Goal: Find specific page/section: Find specific page/section

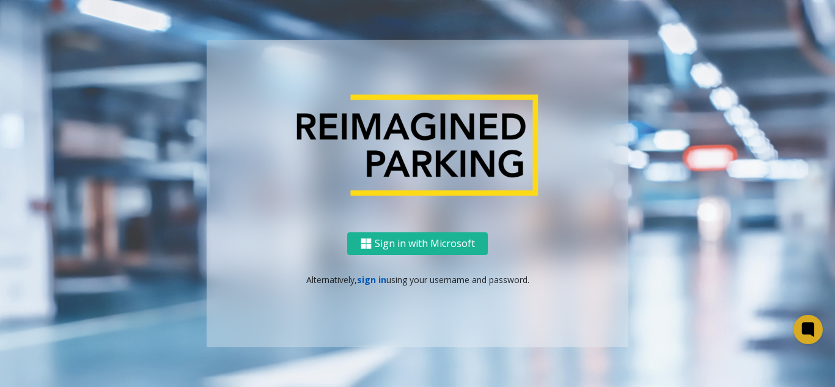
click at [367, 279] on link "sign in" at bounding box center [371, 280] width 29 height 12
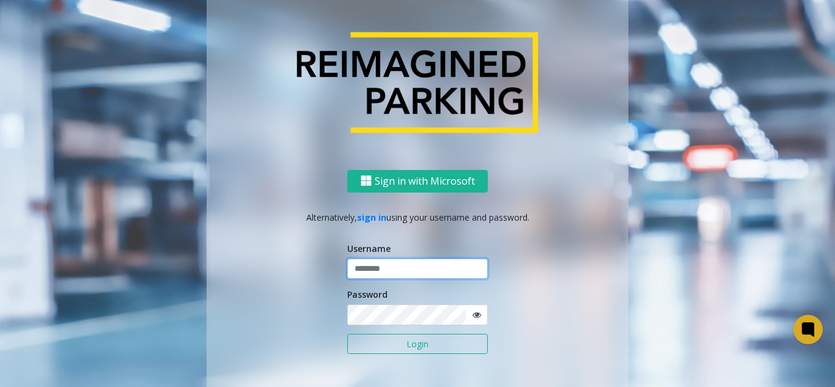
click at [381, 262] on input "text" at bounding box center [417, 269] width 141 height 21
click at [473, 312] on icon at bounding box center [477, 315] width 9 height 9
click at [393, 265] on input "********" at bounding box center [417, 269] width 141 height 21
type input "*"
click at [347, 334] on button "Login" at bounding box center [417, 344] width 141 height 21
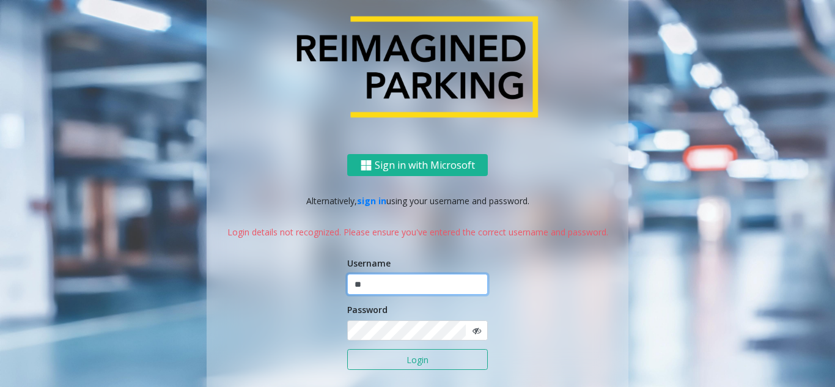
type input "*"
type input "*******"
click at [347, 349] on button "Login" at bounding box center [417, 359] width 141 height 21
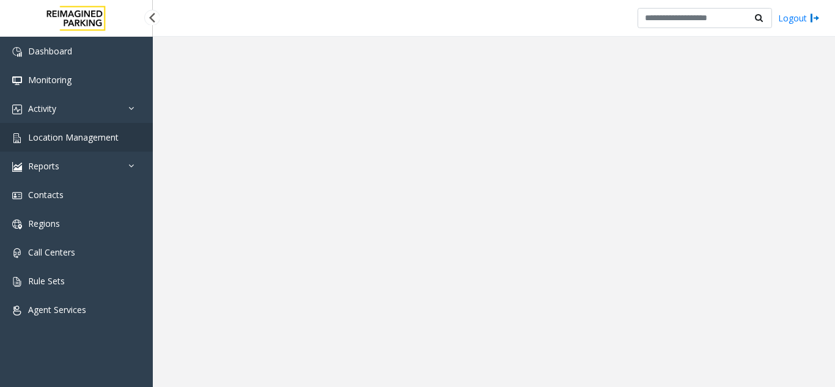
click at [39, 138] on span "Location Management" at bounding box center [73, 137] width 90 height 12
click at [122, 131] on link "Location Management" at bounding box center [76, 137] width 153 height 29
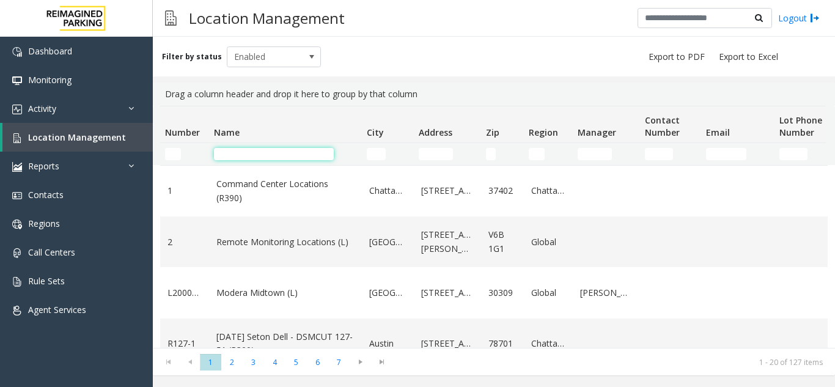
click at [256, 153] on input "Name Filter" at bounding box center [274, 154] width 120 height 12
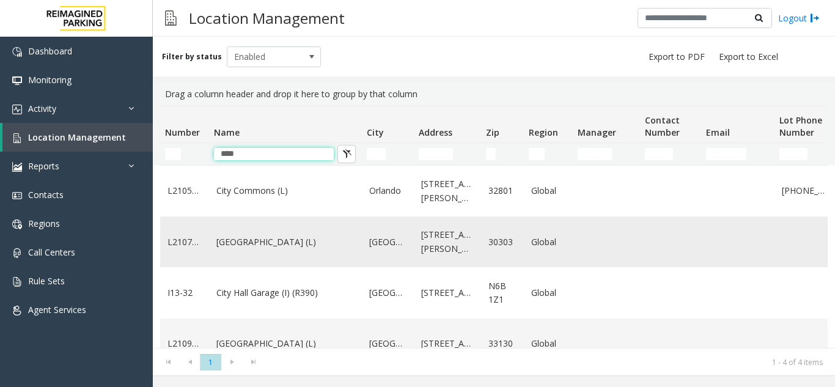
type input "****"
click at [172, 237] on link "L21070800" at bounding box center [185, 241] width 34 height 13
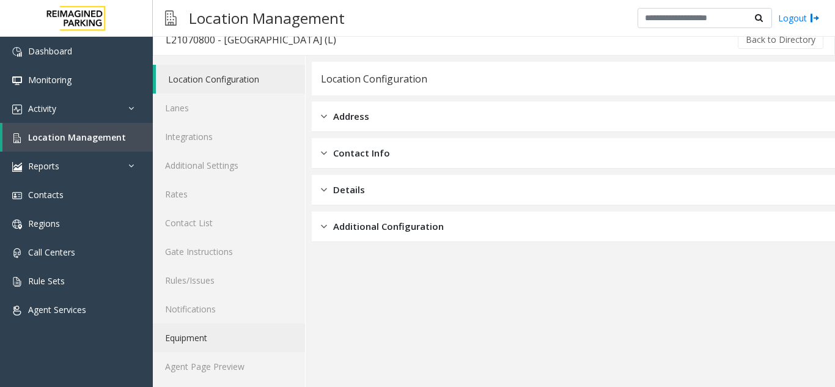
scroll to position [16, 0]
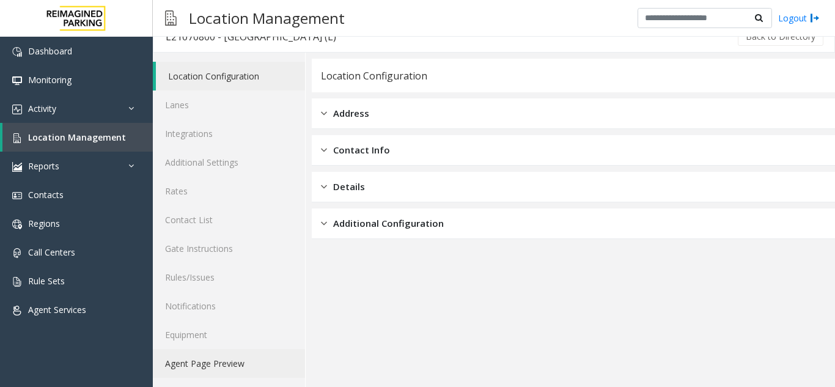
click at [220, 363] on link "Agent Page Preview" at bounding box center [229, 363] width 152 height 29
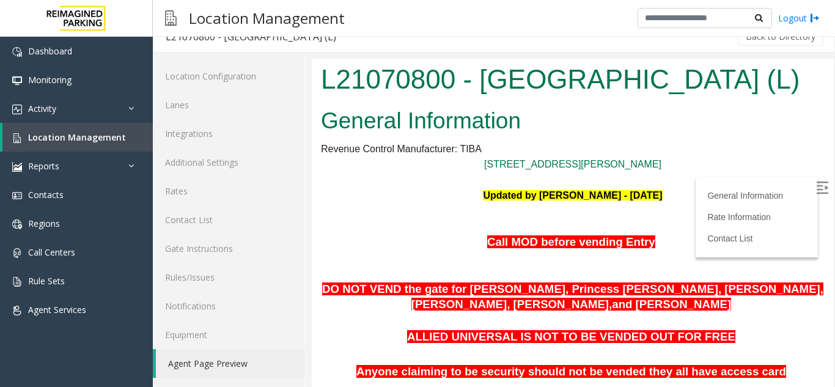
click at [796, 333] on p "ALLIED UNIVERSAL IS NOT TO BE VENDED OUT FOR FREE" at bounding box center [573, 337] width 504 height 18
click at [816, 189] on img at bounding box center [822, 188] width 12 height 12
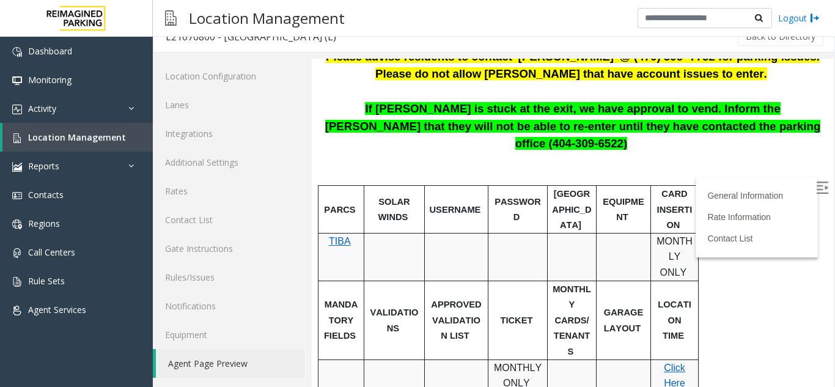
scroll to position [428, 0]
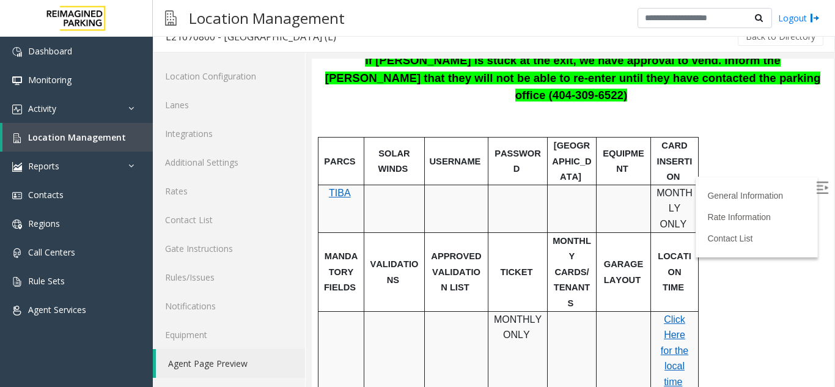
drag, startPoint x: 332, startPoint y: 183, endPoint x: 342, endPoint y: 179, distance: 10.7
